Goal: Transaction & Acquisition: Purchase product/service

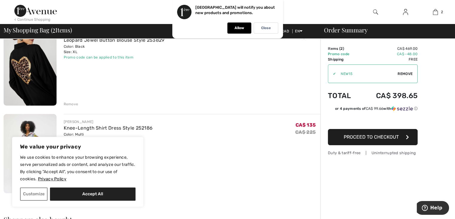
scroll to position [61, 0]
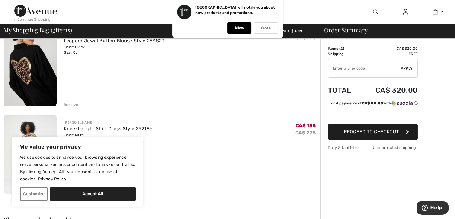
type input "NEW15"
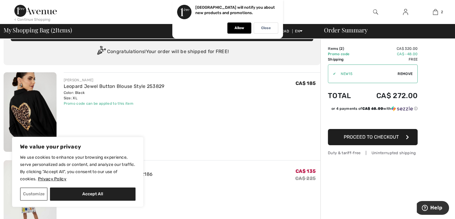
scroll to position [0, 0]
